Goal: Task Accomplishment & Management: Use online tool/utility

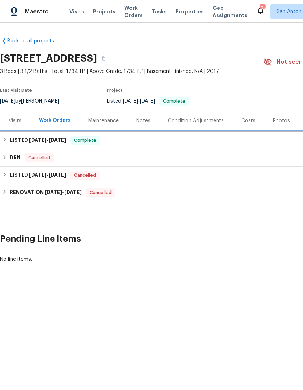
click at [9, 142] on div "LISTED [DATE] - [DATE] Complete" at bounding box center [205, 140] width 406 height 9
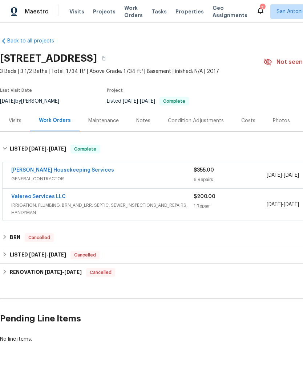
click at [37, 171] on link "[PERSON_NAME] Housekeeping Services" at bounding box center [62, 170] width 103 height 5
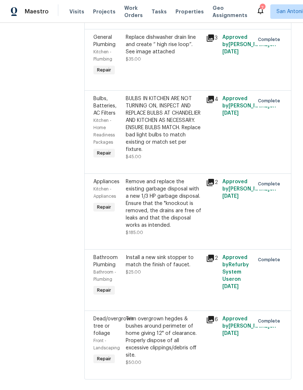
scroll to position [179, 0]
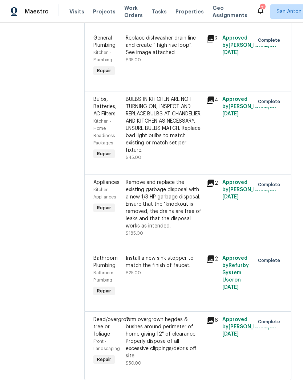
click at [193, 145] on div "BULBS IN KITCHEN ARE NOT TURNING ON, INSPECT AND REPLACE BULBS AT CHANDELIER AN…" at bounding box center [164, 125] width 76 height 58
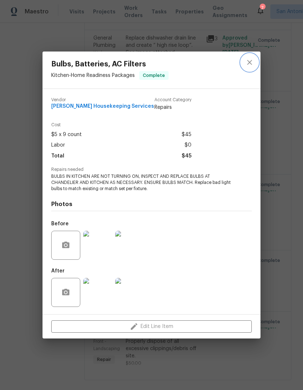
click at [253, 65] on icon "close" at bounding box center [249, 62] width 9 height 9
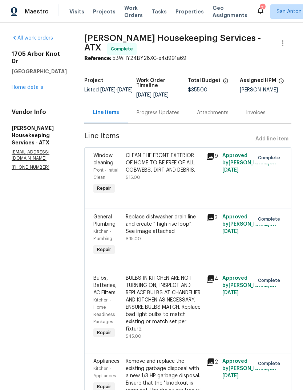
scroll to position [0, 0]
click at [28, 85] on link "Home details" at bounding box center [28, 87] width 32 height 5
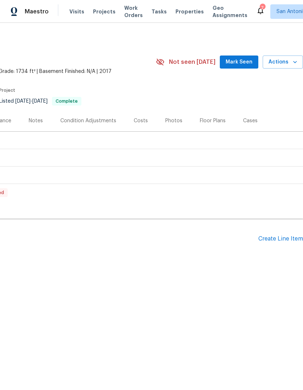
scroll to position [0, 107]
click at [281, 240] on div "Create Line Item" at bounding box center [280, 239] width 45 height 7
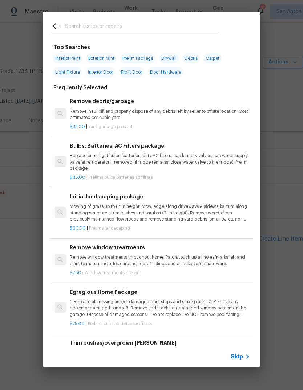
click at [73, 25] on input "text" at bounding box center [142, 27] width 154 height 11
type input "Trim [PERSON_NAME]"
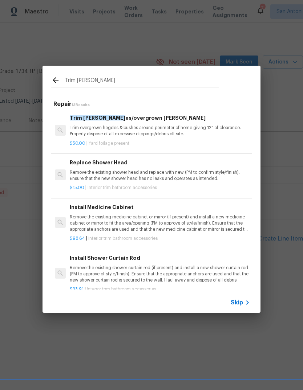
click at [81, 131] on p "Trim overgrown hegdes & bushes around perimeter of home giving 12" of clearance…" at bounding box center [160, 131] width 180 height 12
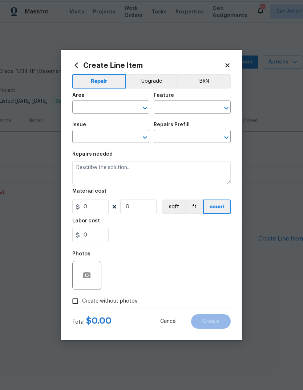
type input "Dead/overgrown tree or foliage"
type input "Trim bushes/overgrown [PERSON_NAME] $50.00"
type textarea "Trim overgrown hegdes & bushes around perimeter of home giving 12" of clearance…"
type input "50"
type input "1"
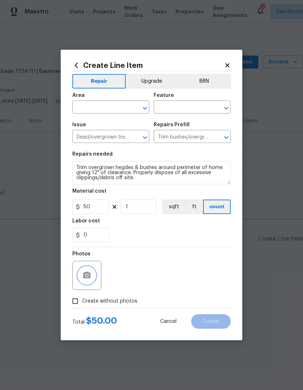
click at [82, 281] on button "button" at bounding box center [86, 275] width 17 height 17
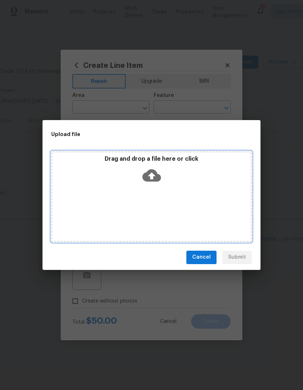
click at [152, 181] on icon at bounding box center [151, 175] width 19 height 12
